Goal: Information Seeking & Learning: Learn about a topic

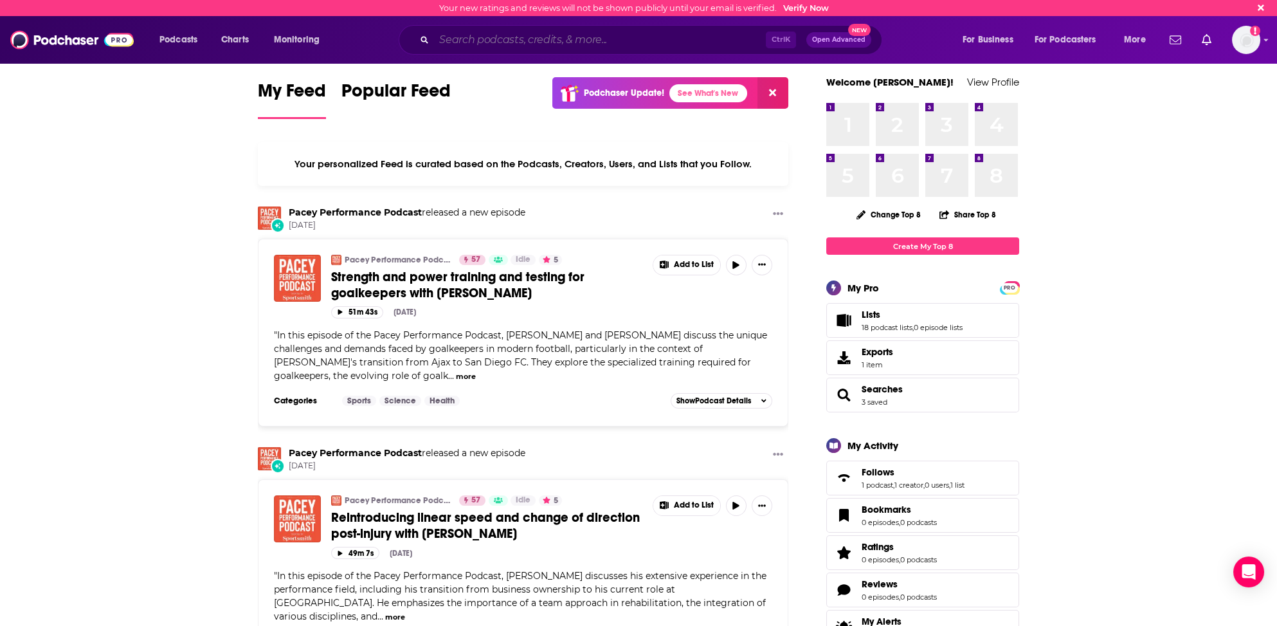
click at [483, 35] on input "Search podcasts, credits, & more..." at bounding box center [600, 40] width 332 height 21
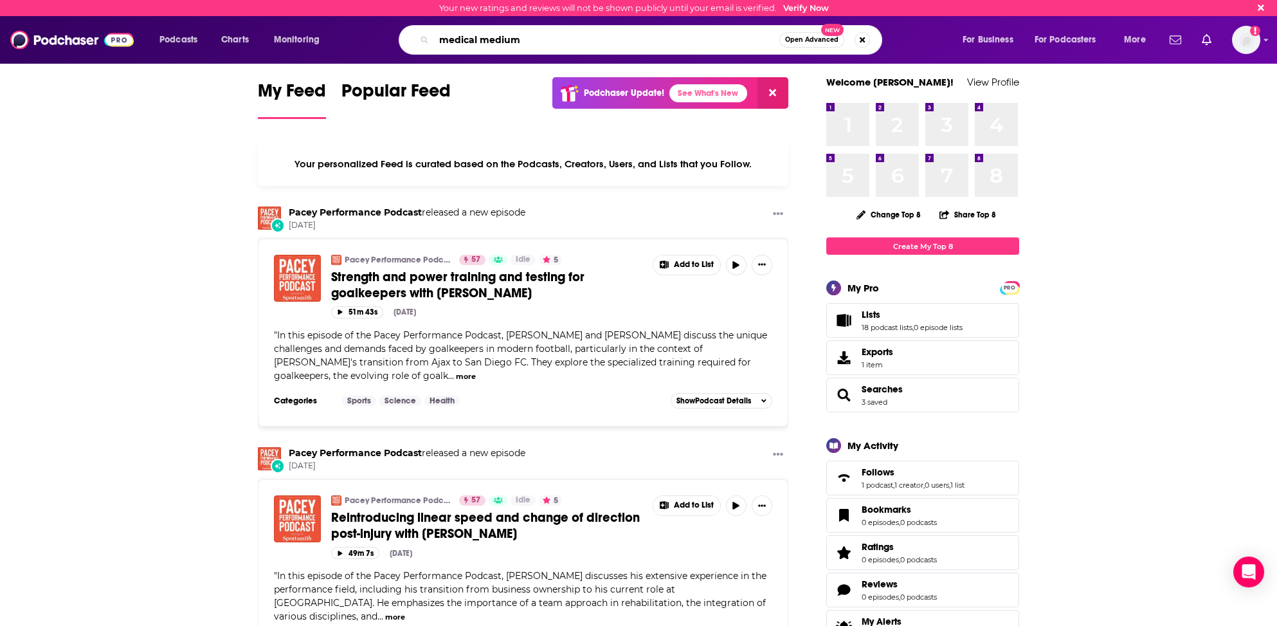
type input "medical medium"
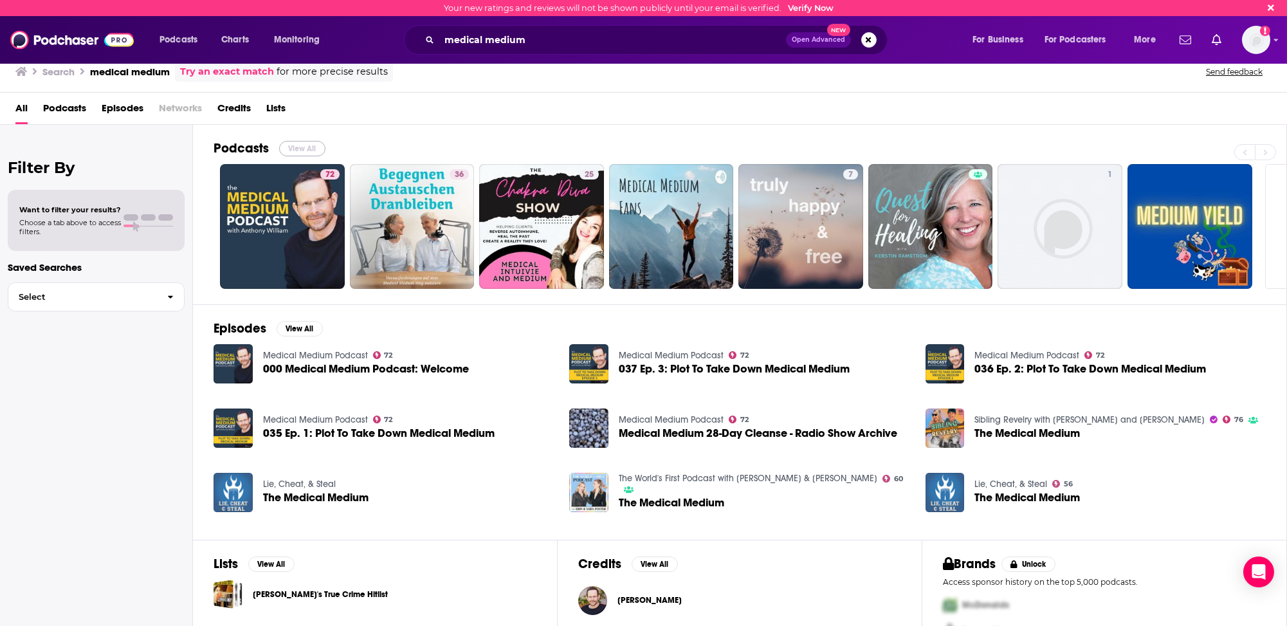
click at [301, 147] on button "View All" at bounding box center [302, 148] width 46 height 15
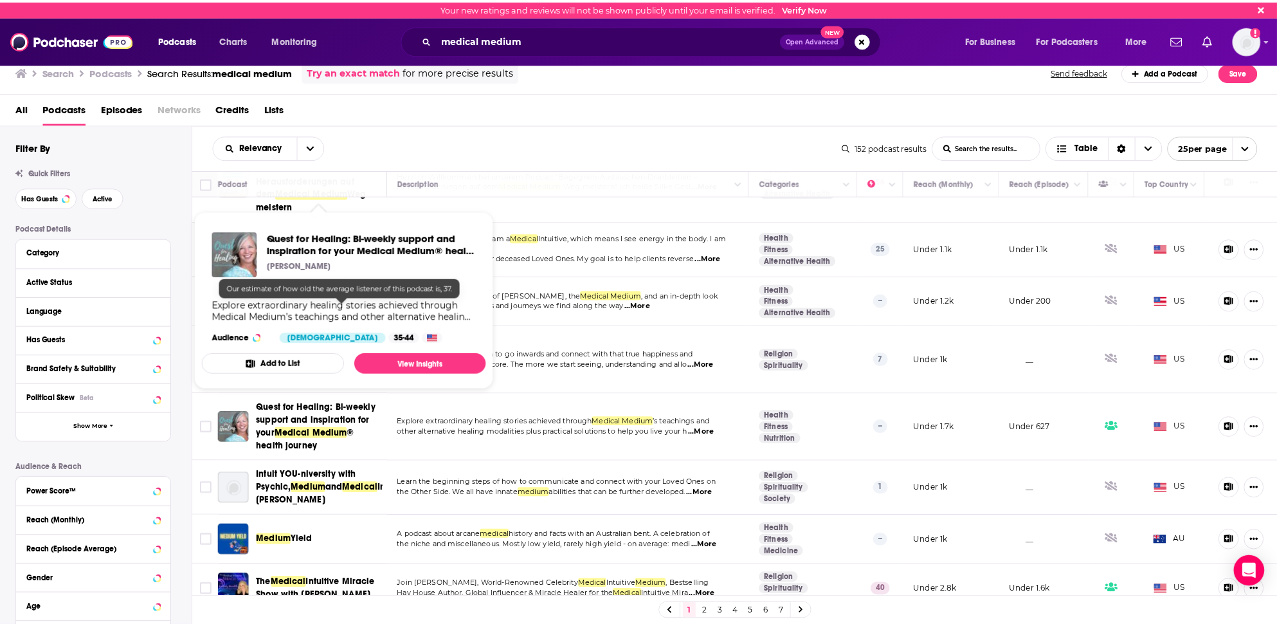
scroll to position [64, 0]
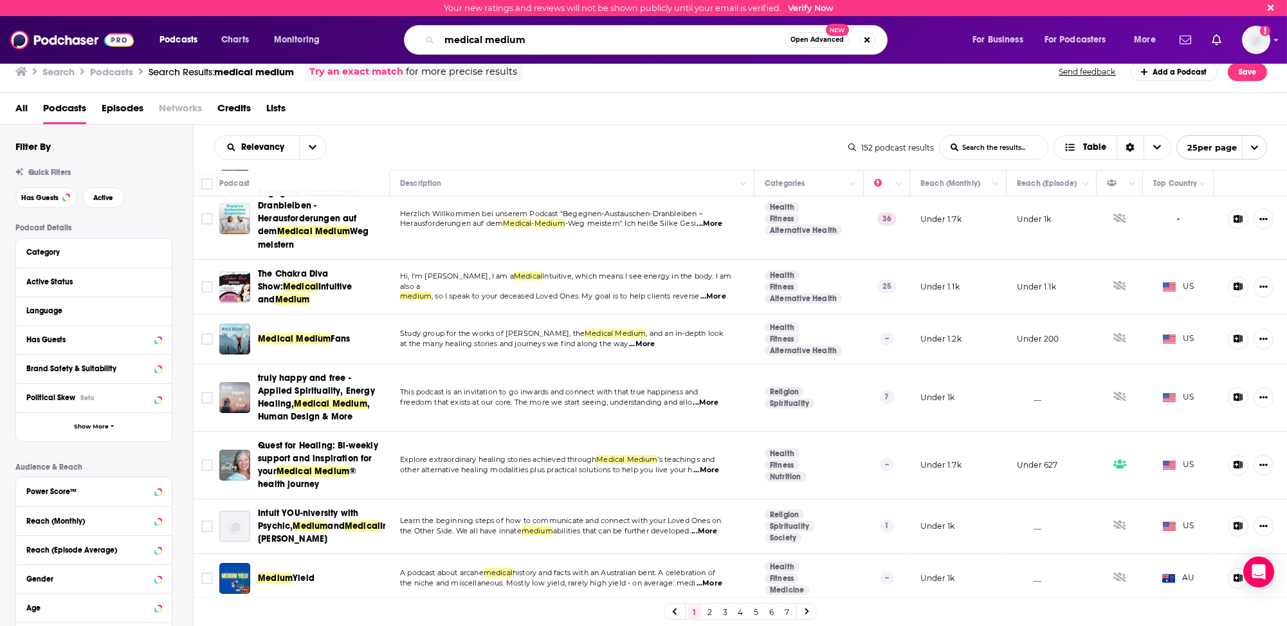
click at [471, 40] on input "medical medium" at bounding box center [611, 40] width 345 height 21
type input "[PERSON_NAME]"
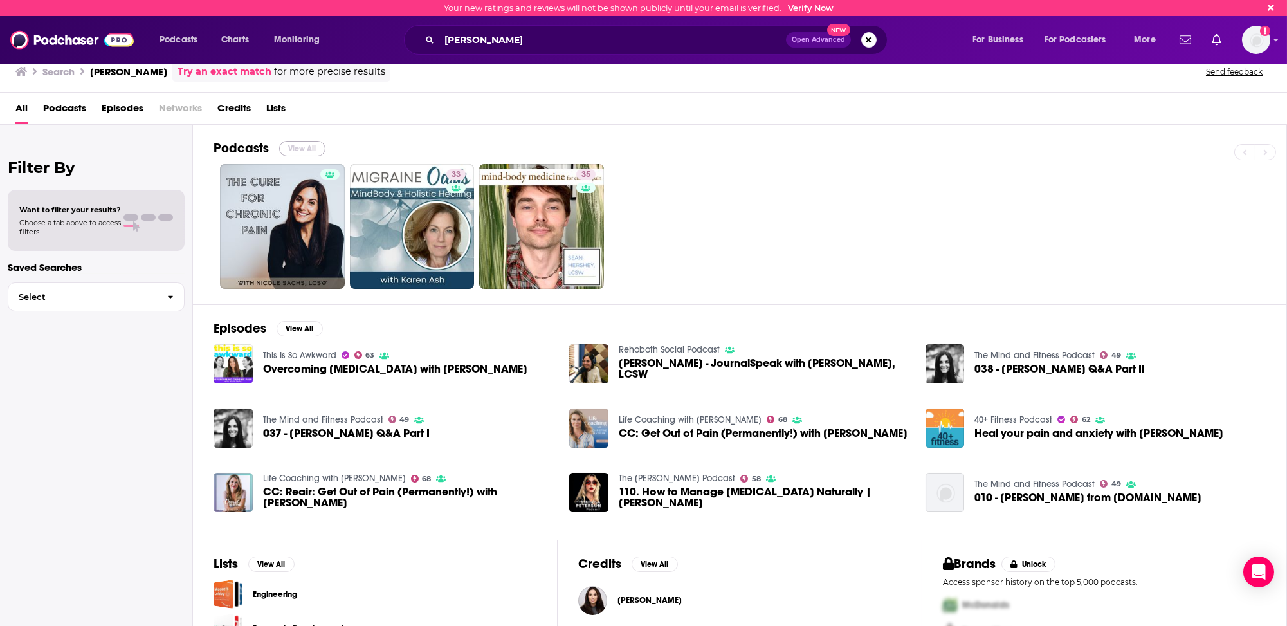
click at [292, 145] on button "View All" at bounding box center [302, 148] width 46 height 15
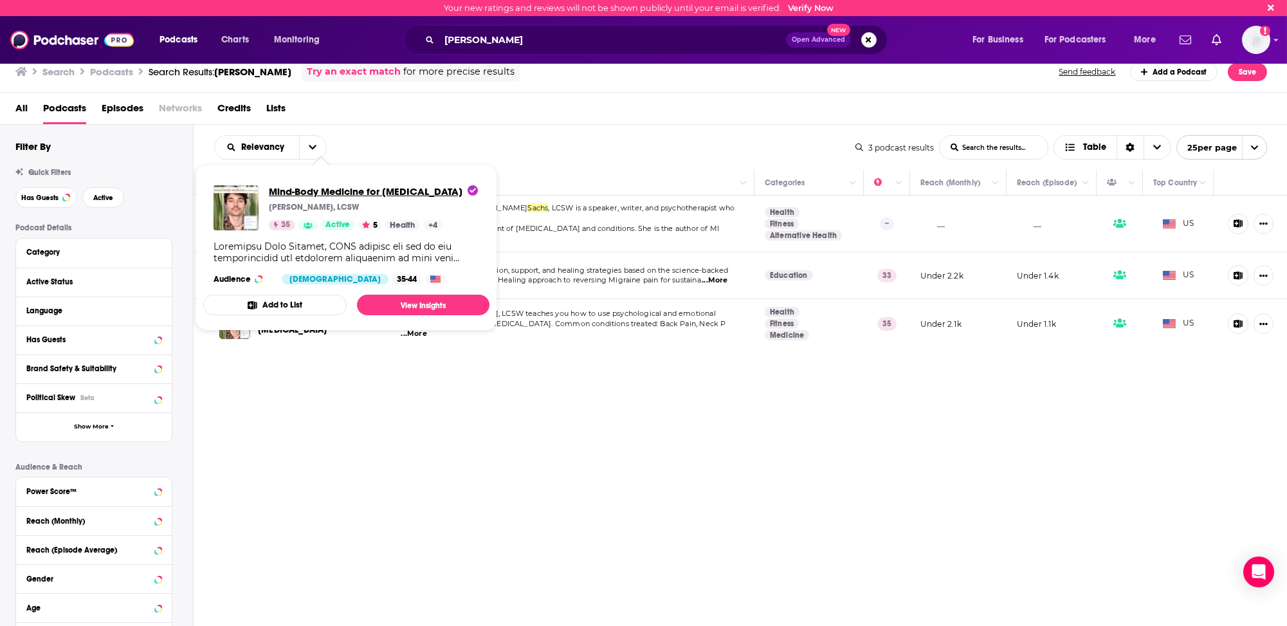
click at [401, 192] on span "Mind-Body Medicine for [MEDICAL_DATA]" at bounding box center [373, 191] width 209 height 12
